Goal: Transaction & Acquisition: Purchase product/service

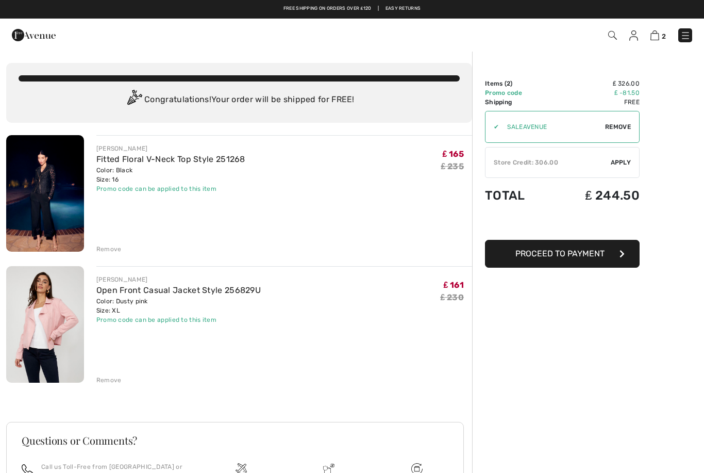
click at [30, 36] on img at bounding box center [34, 35] width 44 height 21
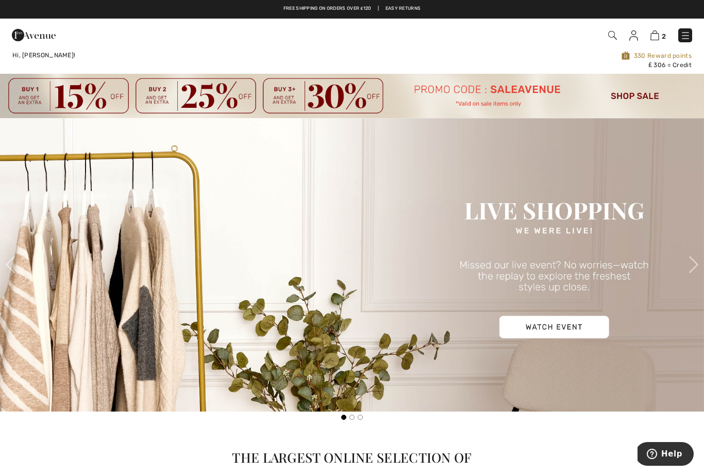
click at [692, 263] on span at bounding box center [694, 264] width 21 height 21
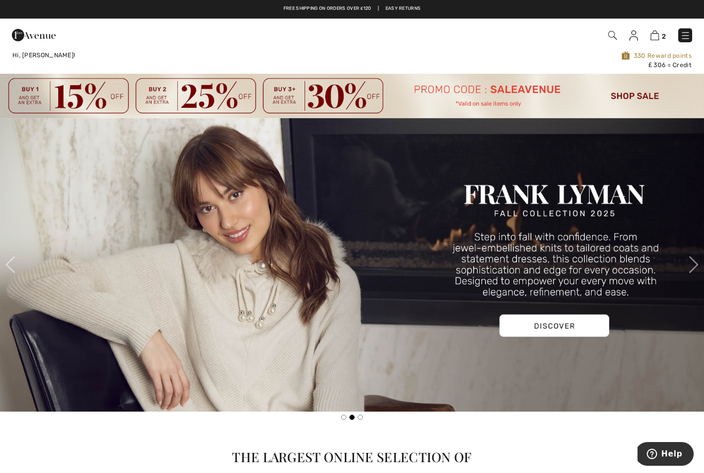
click at [691, 268] on span at bounding box center [694, 264] width 21 height 21
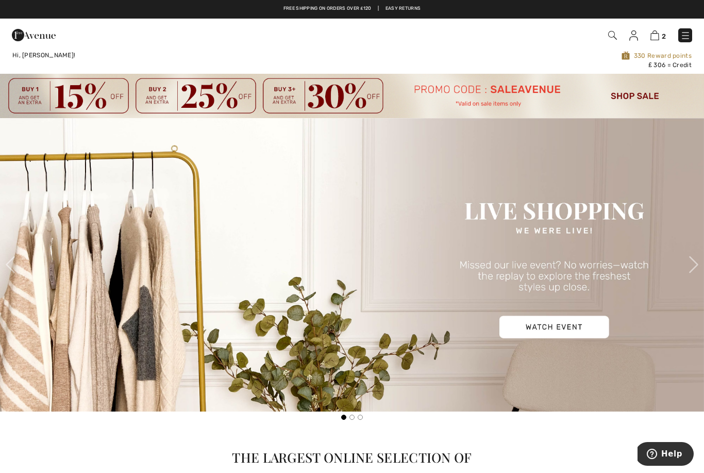
click at [567, 332] on img at bounding box center [352, 264] width 704 height 293
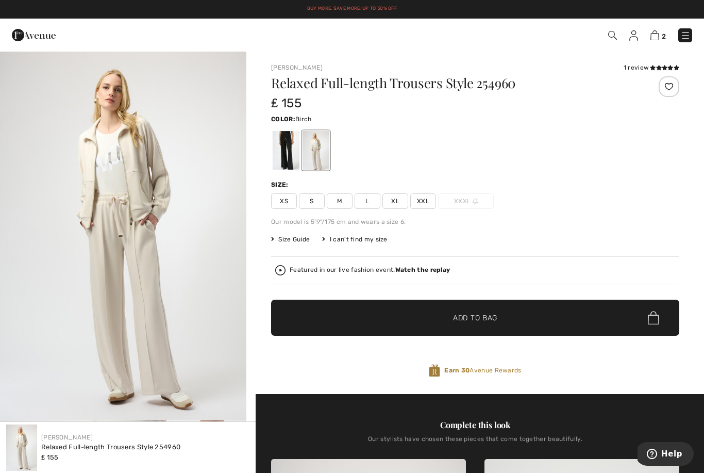
click at [673, 235] on div "Size Guide I can't find my size Select Size XS S M L XL XXL XXXL - Sold Out" at bounding box center [475, 239] width 408 height 9
click at [672, 85] on div at bounding box center [669, 86] width 21 height 21
click at [301, 242] on span "Size Guide" at bounding box center [290, 239] width 39 height 9
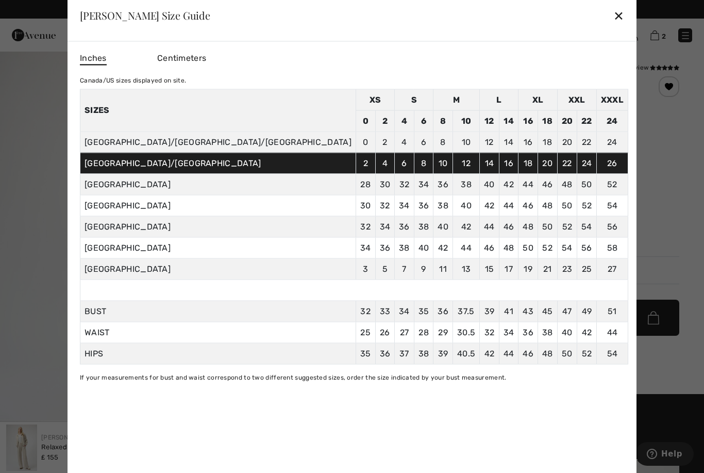
click at [613, 21] on div "✕" at bounding box center [618, 16] width 11 height 22
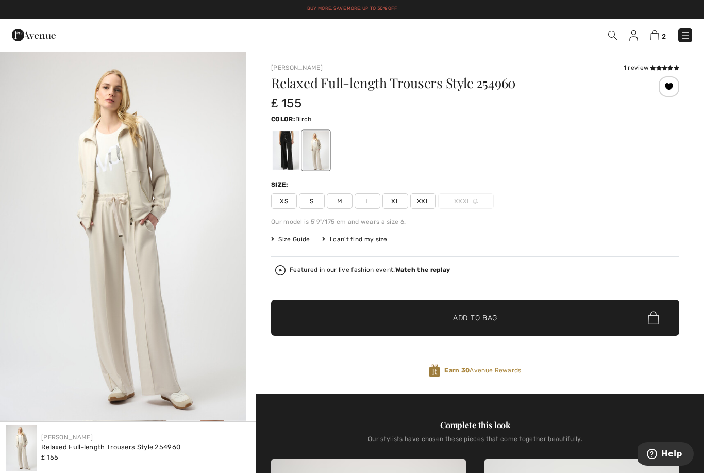
click at [371, 204] on span "L" at bounding box center [368, 200] width 26 height 15
click at [465, 319] on span "Add to Bag" at bounding box center [475, 317] width 44 height 11
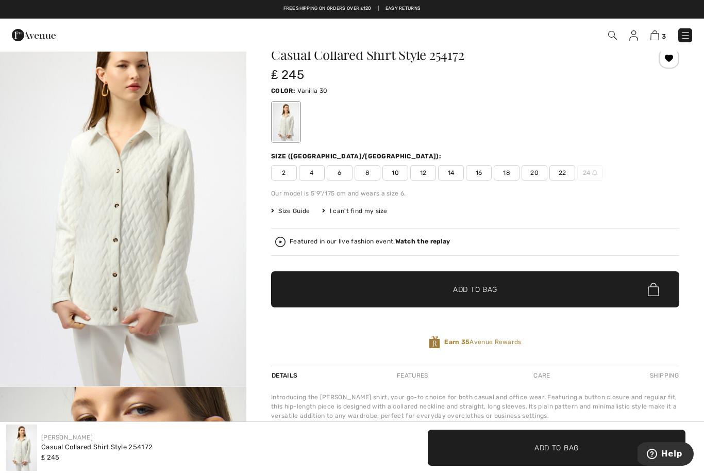
scroll to position [31, 0]
